Goal: Entertainment & Leisure: Consume media (video, audio)

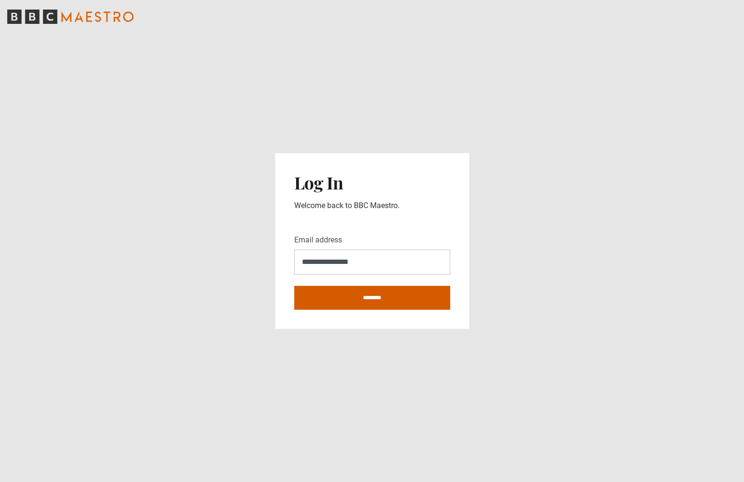
click at [364, 304] on input "********" at bounding box center [372, 298] width 156 height 24
type input "**********"
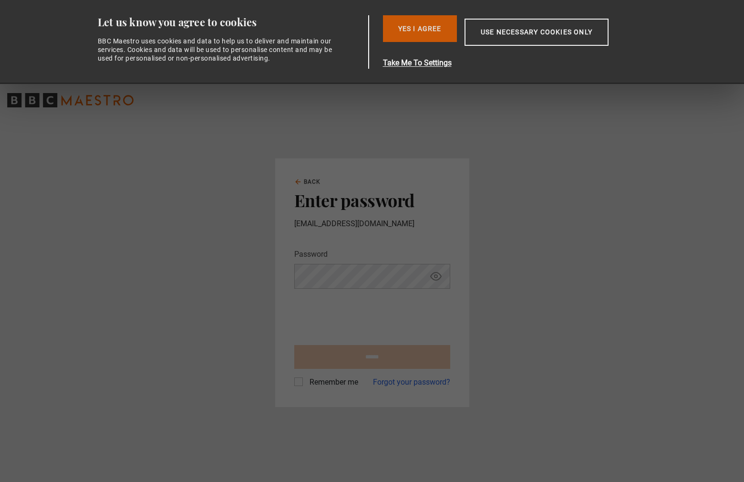
click at [428, 31] on button "Yes I Agree" at bounding box center [420, 28] width 74 height 27
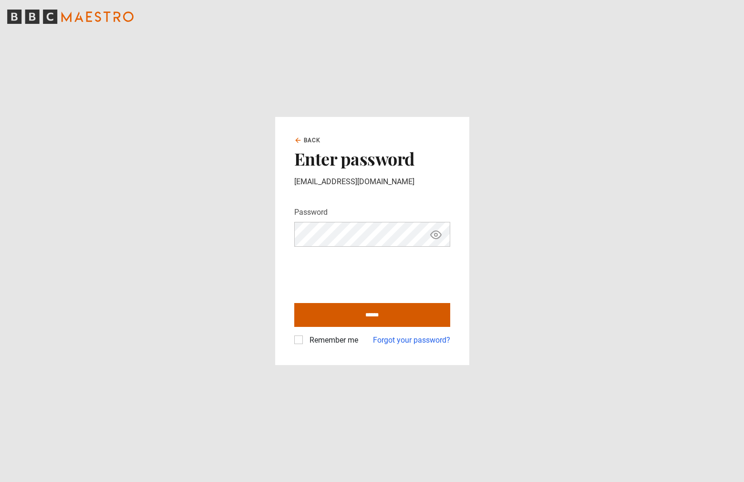
click at [346, 321] on input "******" at bounding box center [372, 315] width 156 height 24
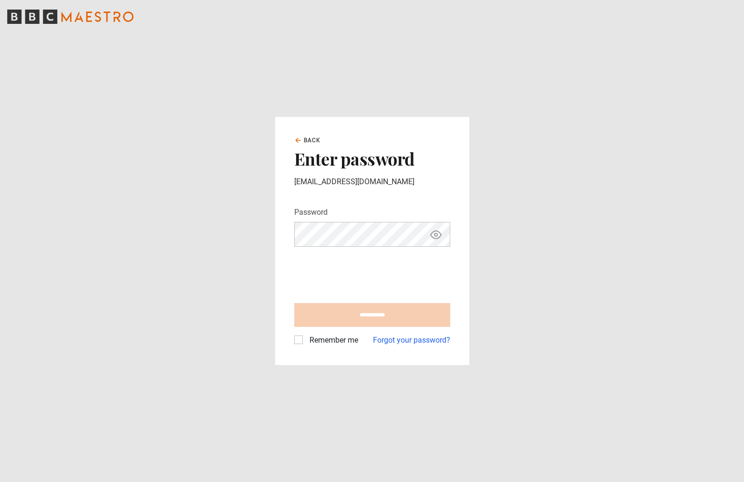
type input "**********"
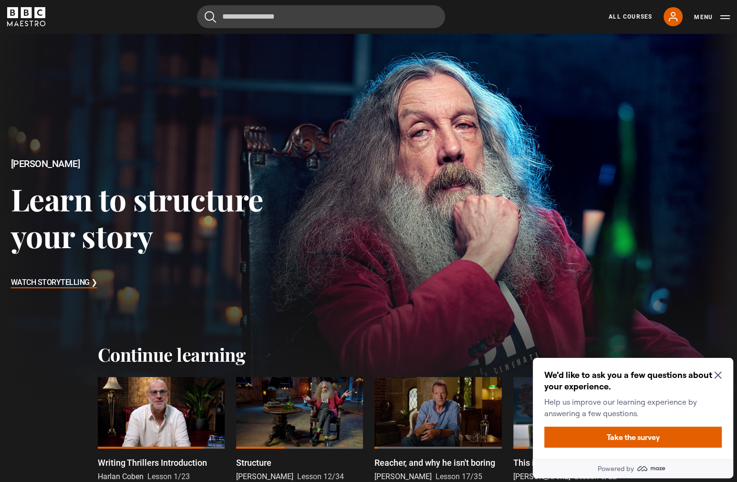
click at [299, 398] on div at bounding box center [299, 413] width 127 height 72
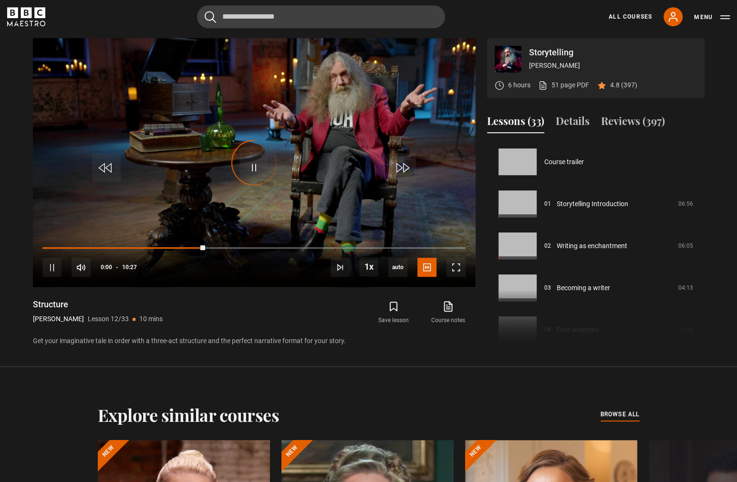
scroll to position [462, 0]
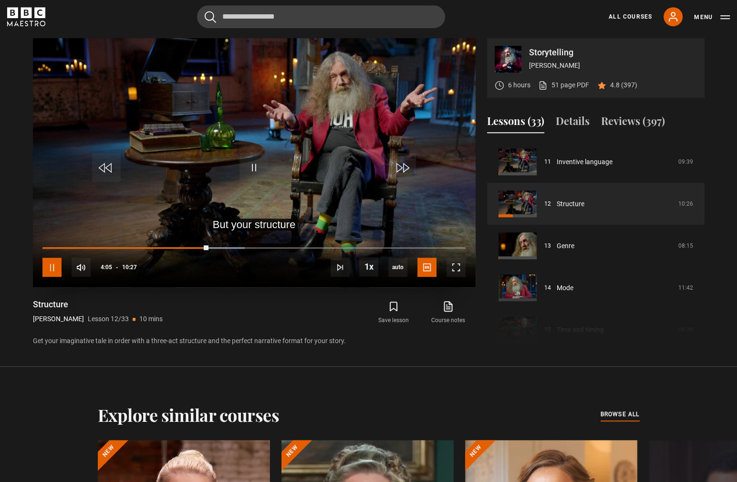
click at [61, 269] on span "Video Player" at bounding box center [51, 267] width 19 height 19
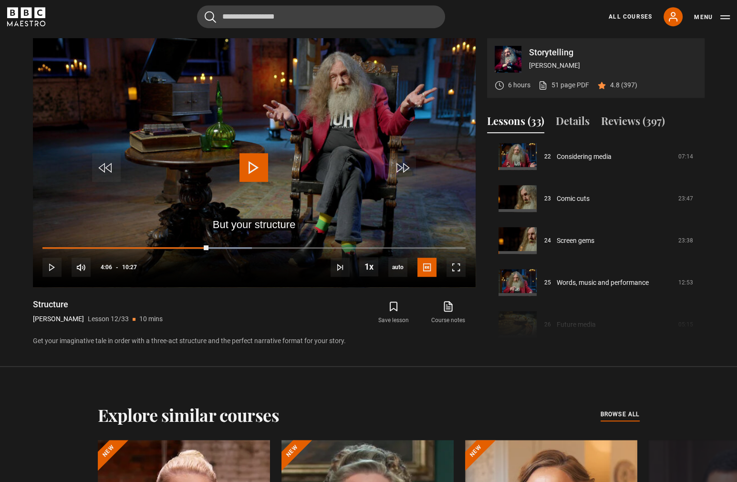
scroll to position [949, 0]
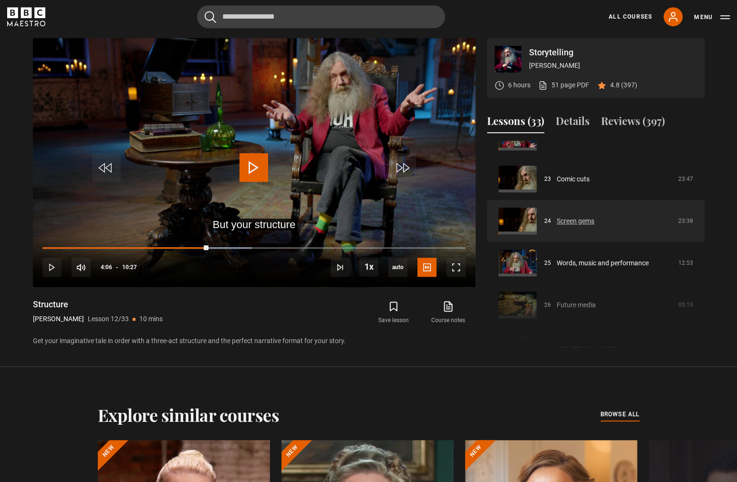
click at [557, 224] on link "Screen gems" at bounding box center [576, 221] width 38 height 10
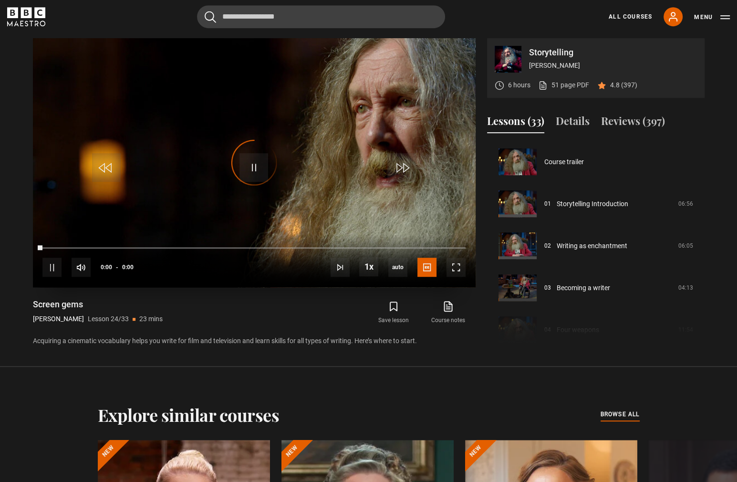
scroll to position [966, 0]
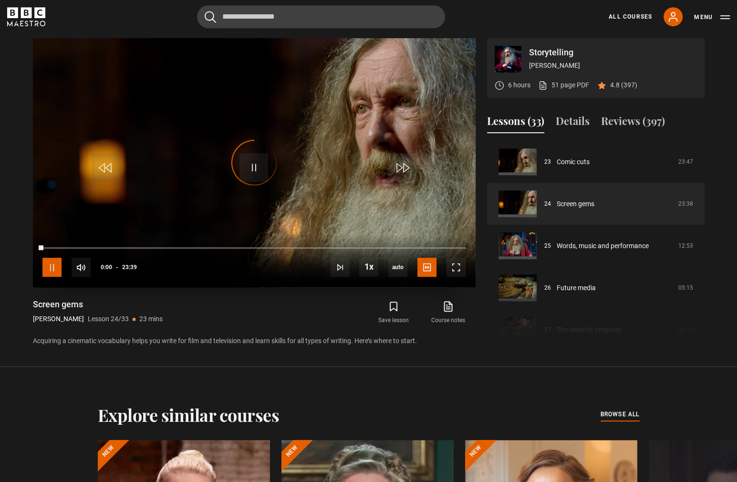
click at [51, 272] on span "Video Player" at bounding box center [51, 267] width 19 height 19
drag, startPoint x: 42, startPoint y: 243, endPoint x: 19, endPoint y: 245, distance: 23.5
click at [19, 245] on section "Storytelling Alan Moore 6 hours 51 page PDF (opens in new tab) 4.8 (397) Video …" at bounding box center [368, 183] width 737 height 366
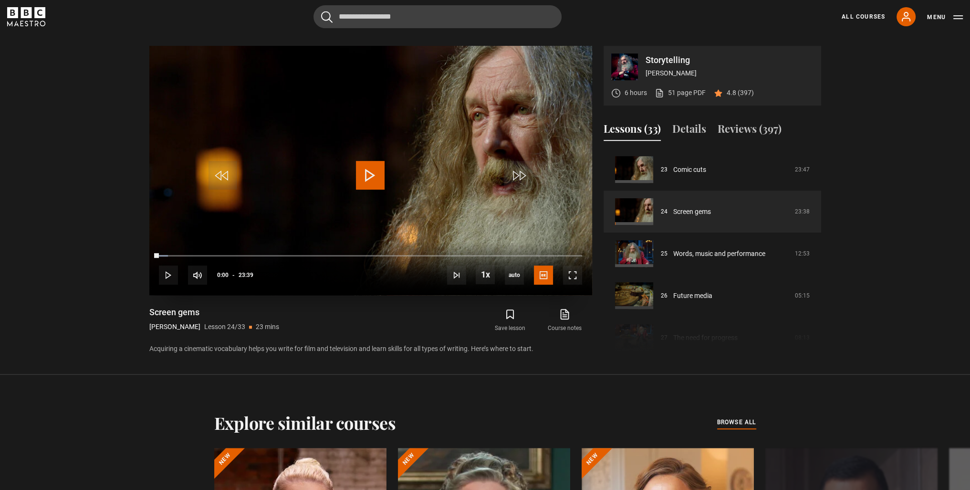
click at [371, 171] on span "Video Player" at bounding box center [370, 175] width 29 height 29
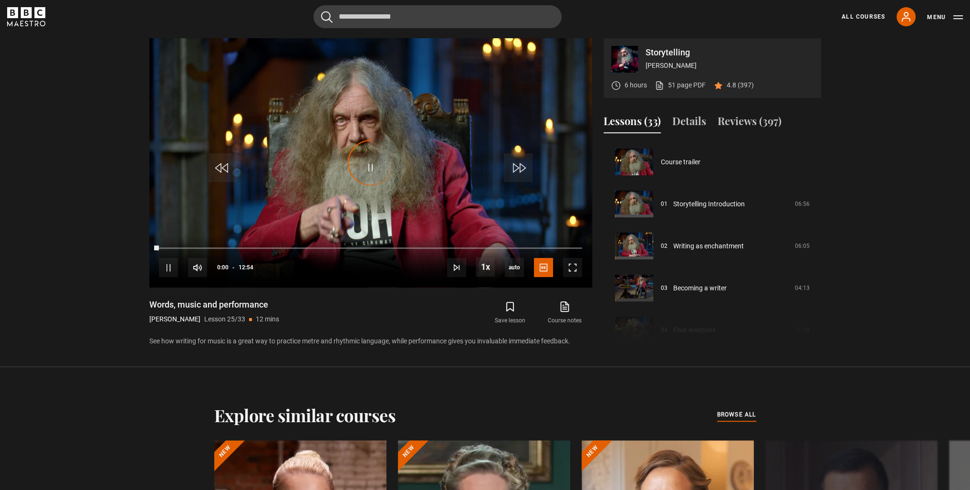
scroll to position [1008, 0]
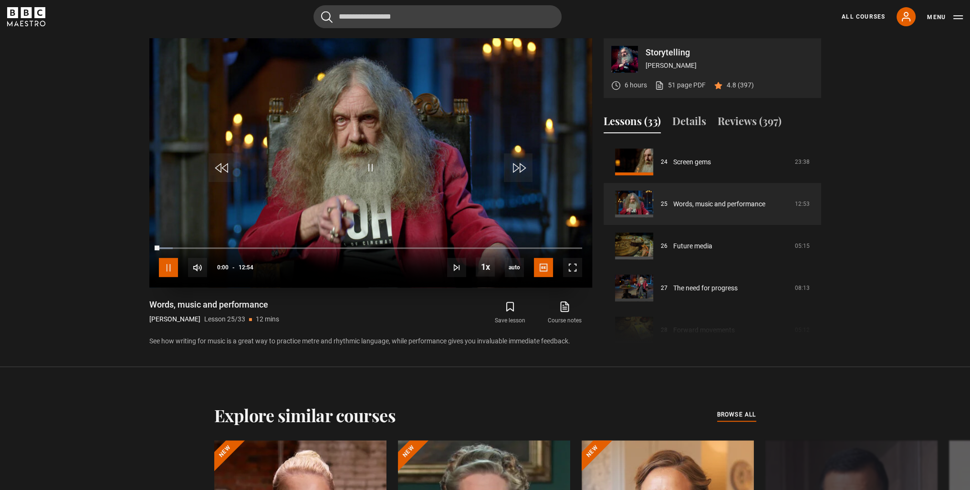
click at [168, 267] on span "Video Player" at bounding box center [168, 267] width 19 height 19
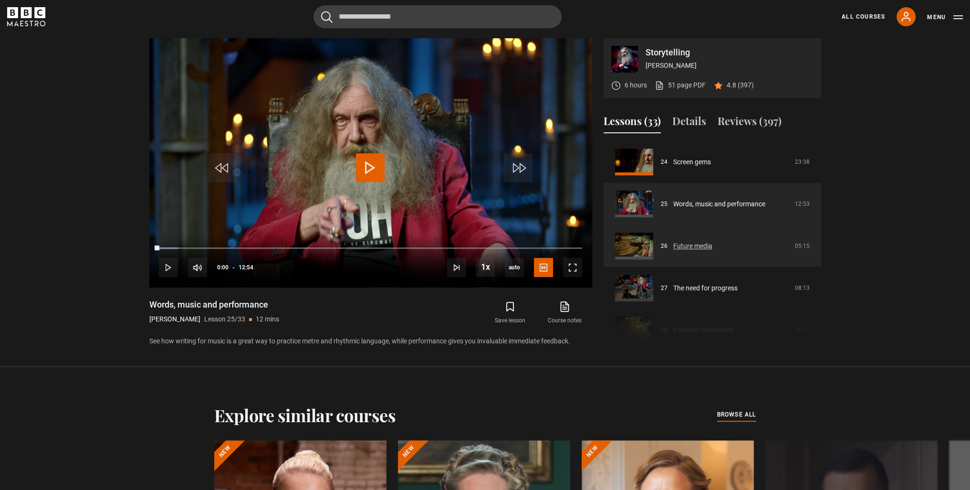
click at [702, 243] on link "Future media" at bounding box center [692, 246] width 39 height 10
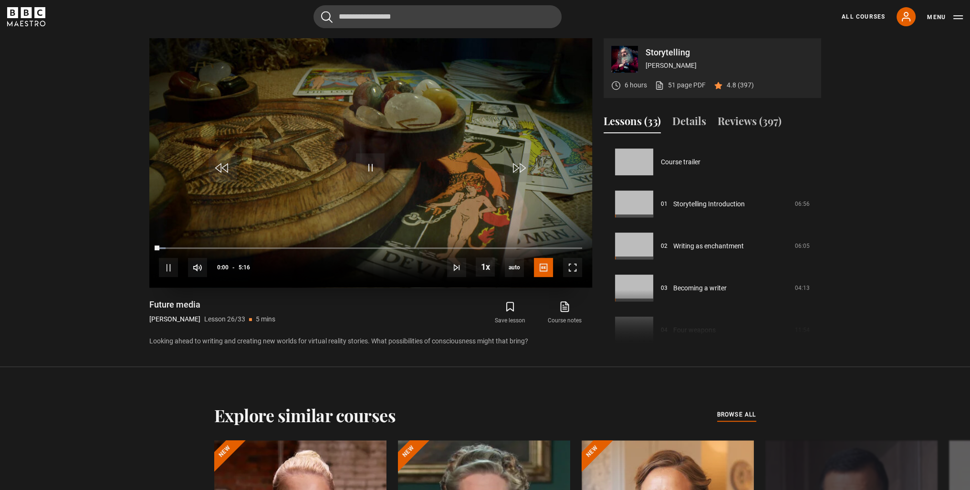
scroll to position [1050, 0]
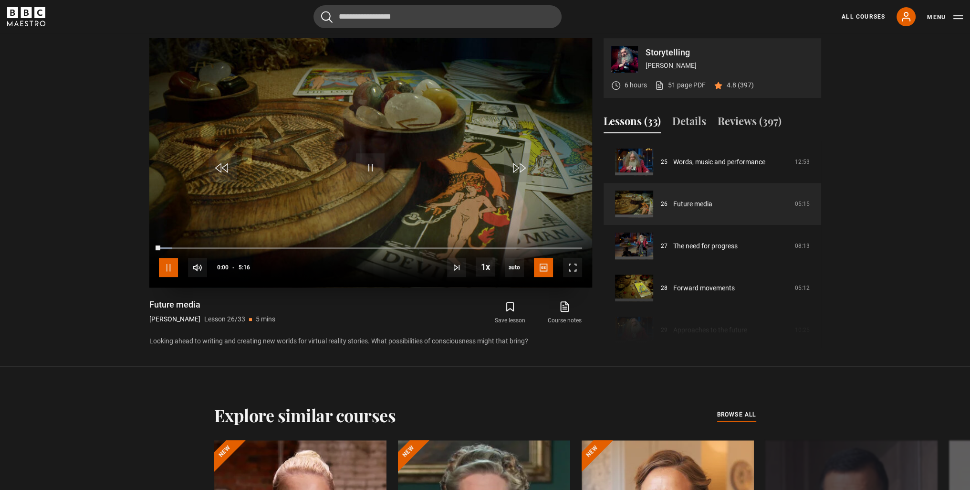
click at [165, 270] on span "Video Player" at bounding box center [168, 267] width 19 height 19
drag, startPoint x: 157, startPoint y: 247, endPoint x: 114, endPoint y: 248, distance: 43.4
click at [114, 248] on section "Storytelling Alan Moore 6 hours 51 page PDF (opens in new tab) 4.8 (397) Video …" at bounding box center [485, 183] width 970 height 366
click at [368, 167] on span "Video Player" at bounding box center [370, 167] width 29 height 29
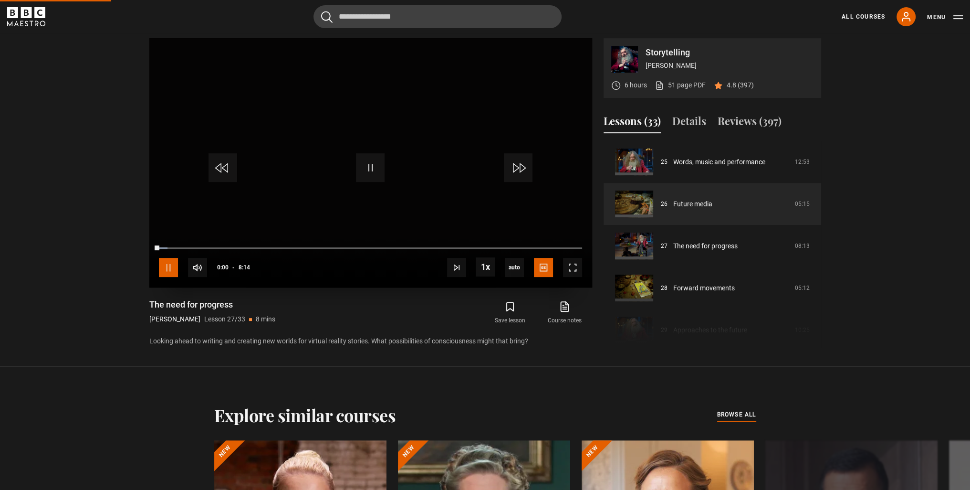
click at [171, 264] on span "Video Player" at bounding box center [168, 267] width 19 height 19
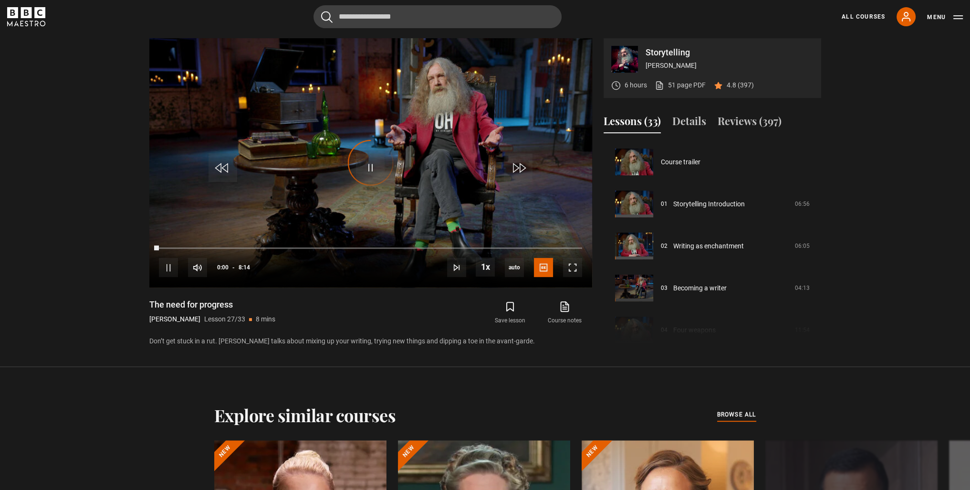
scroll to position [1092, 0]
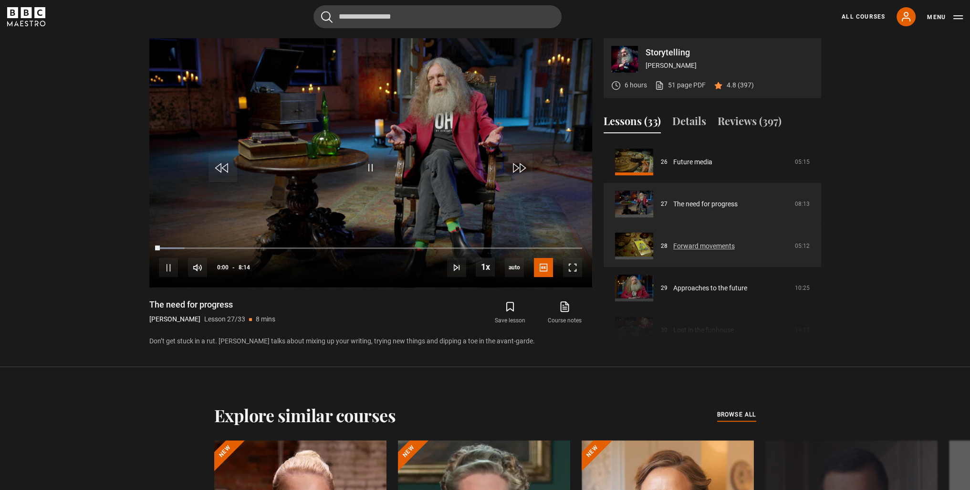
click at [694, 245] on link "Forward movements" at bounding box center [704, 246] width 62 height 10
